Goal: Task Accomplishment & Management: Complete application form

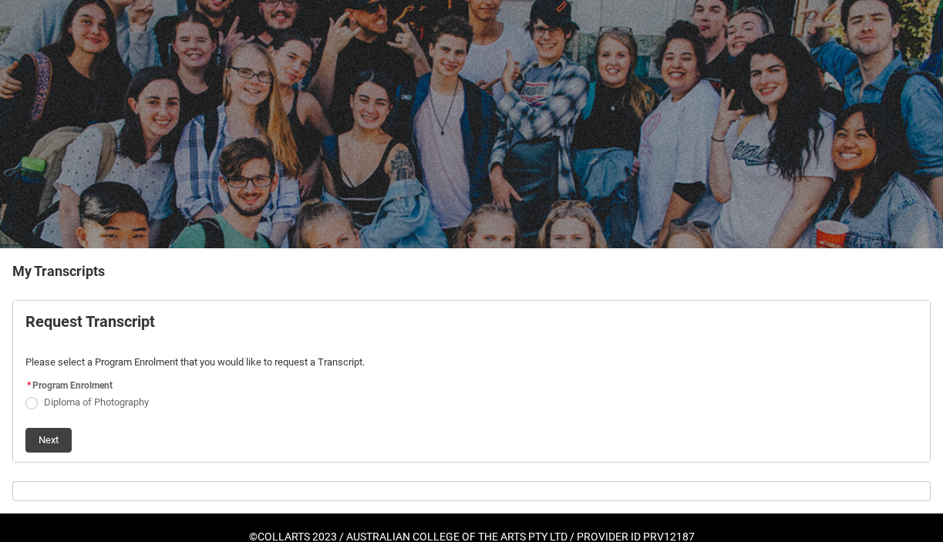
scroll to position [67, 0]
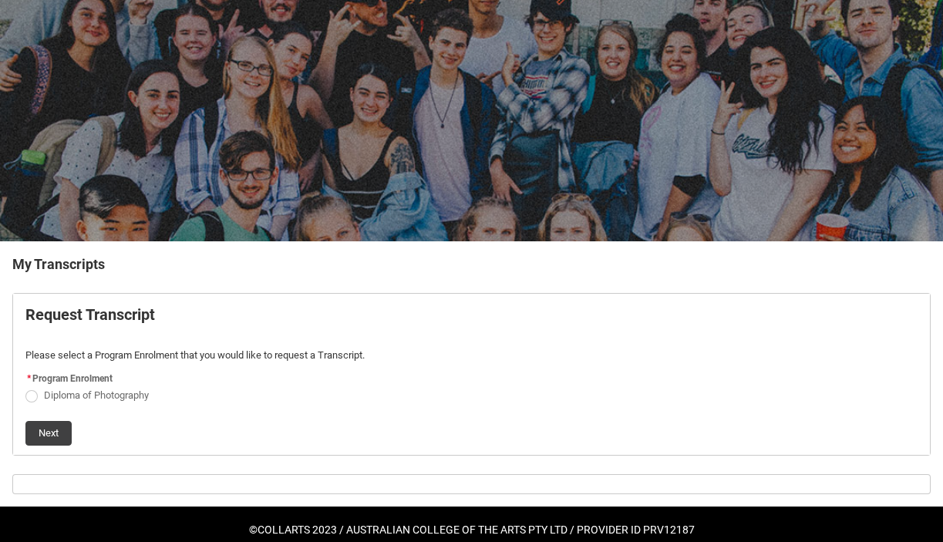
click at [36, 399] on label "Diploma of Photography" at bounding box center [90, 395] width 130 height 12
click at [25, 387] on input "Diploma of Photography" at bounding box center [25, 386] width 1 height 1
radio input "true"
click at [53, 426] on button "Next" at bounding box center [48, 433] width 46 height 25
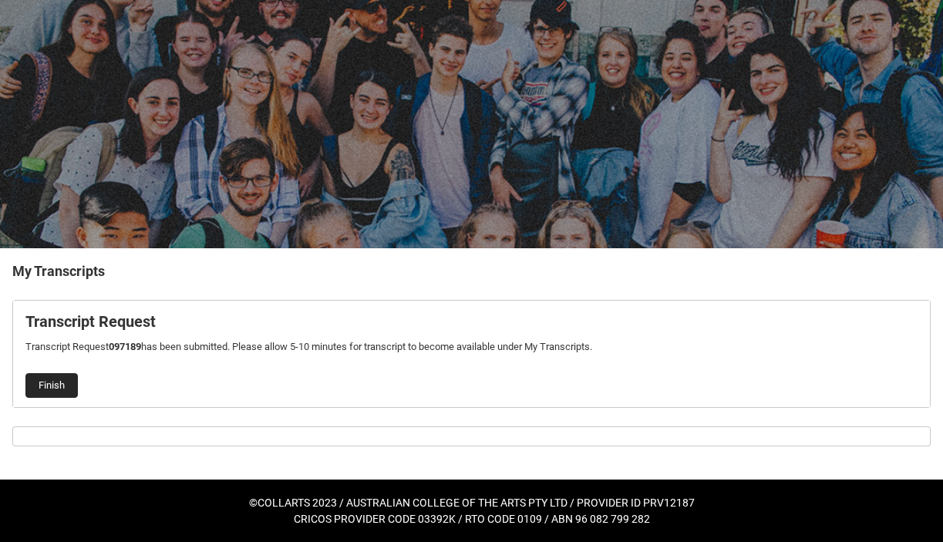
click at [43, 393] on button "Finish" at bounding box center [51, 385] width 52 height 25
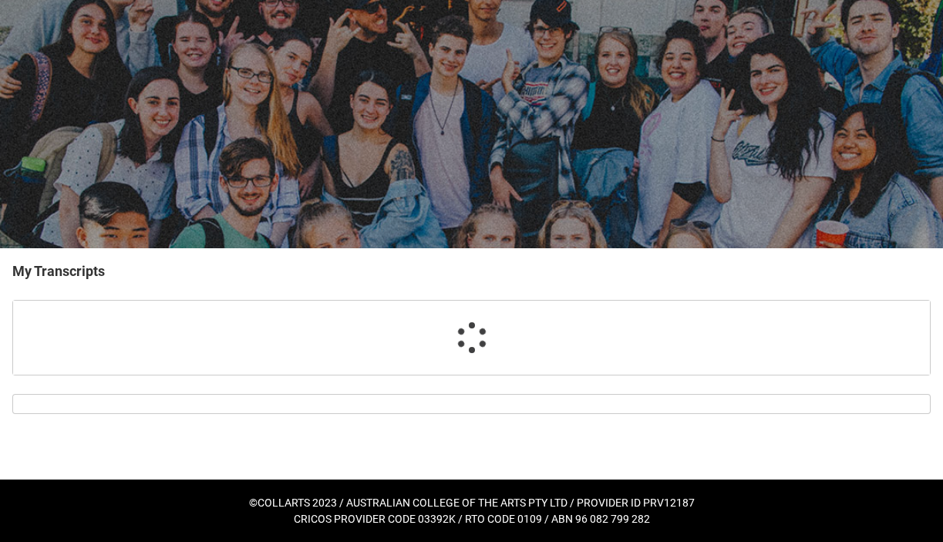
scroll to position [0, 0]
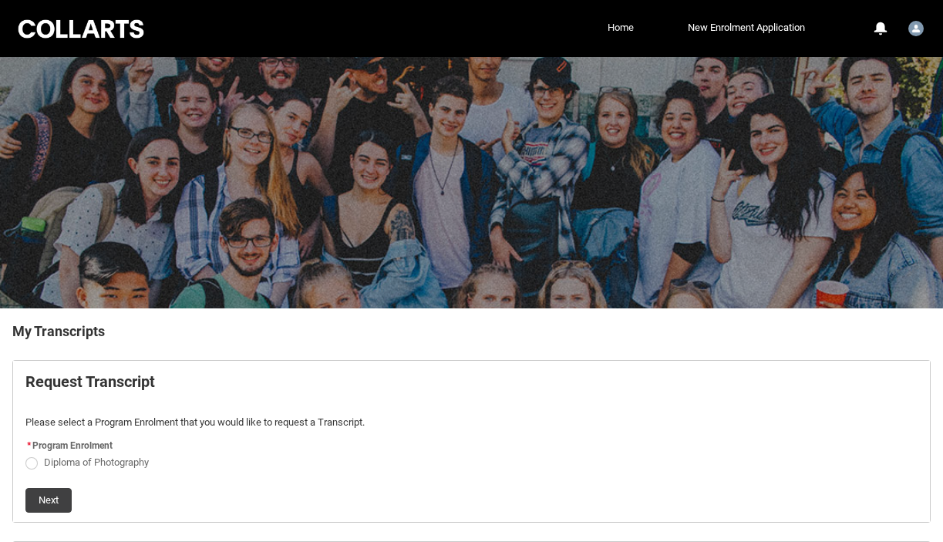
click at [613, 29] on link "Home" at bounding box center [621, 27] width 34 height 23
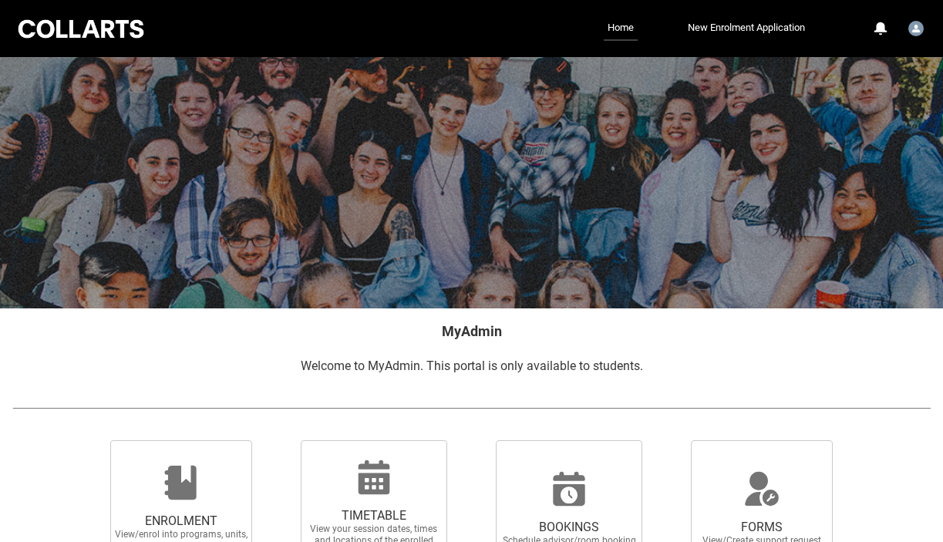
click at [108, 43] on div "Collarts Education Community Home New Enrolment Application More 0 Notification…" at bounding box center [471, 28] width 912 height 57
click at [106, 32] on div at bounding box center [80, 29] width 131 height 24
click at [920, 35] on div "User Profile Student.ekenny-.20253010" at bounding box center [915, 26] width 15 height 23
click at [919, 35] on div "User Profile Student.ekenny-.20253010" at bounding box center [915, 26] width 15 height 23
